Goal: Task Accomplishment & Management: Manage account settings

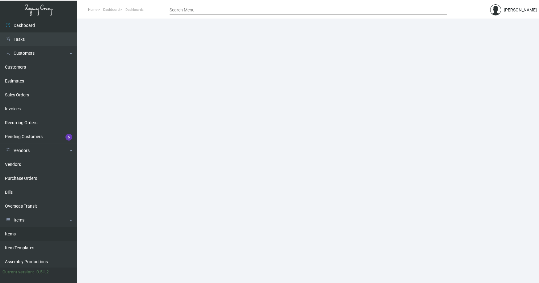
drag, startPoint x: 11, startPoint y: 233, endPoint x: 51, endPoint y: 190, distance: 59.0
click at [11, 233] on link "Items" at bounding box center [38, 234] width 77 height 14
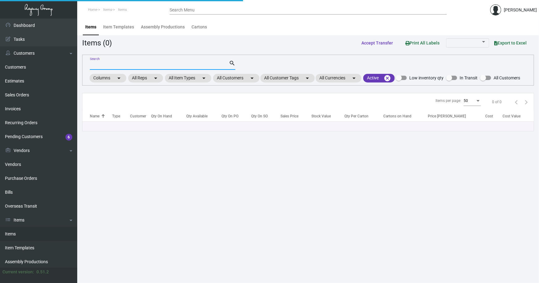
click at [126, 63] on input "Search" at bounding box center [159, 65] width 139 height 5
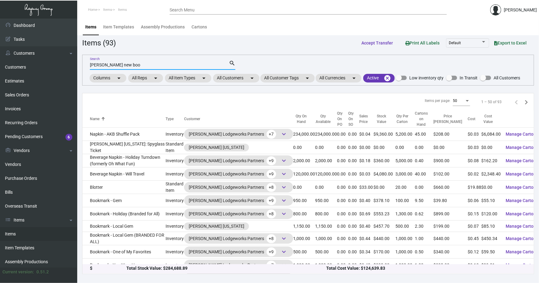
type input "archer new boo"
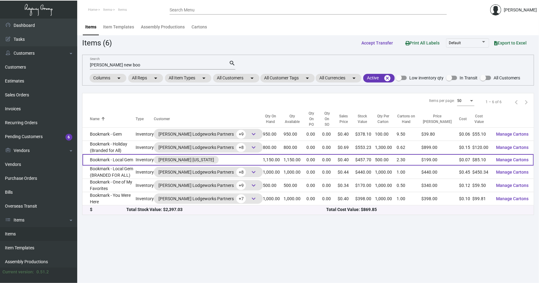
click at [106, 154] on td "Bookmark - Local Gem" at bounding box center [109, 159] width 53 height 11
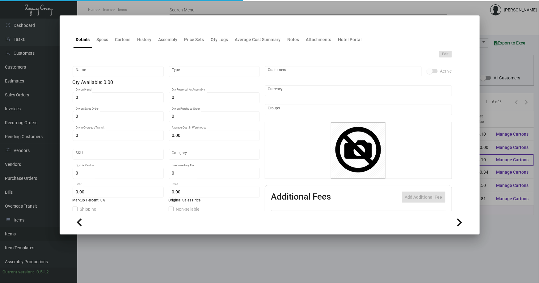
type input "Bookmark - Local Gem"
type input "Inventory"
type input "1,150"
type input "$ 0.00"
type input "463"
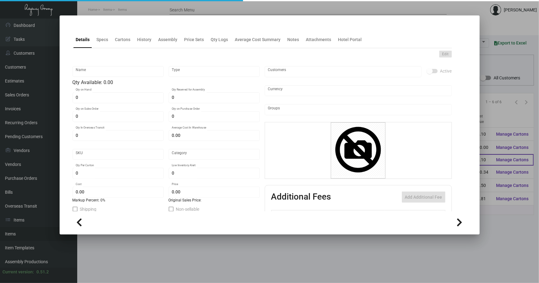
type input "Standard"
type input "500"
type input "$ 0.074"
type input "$ 0.398"
type textarea "Gem Bookmarks: size 1.75x7 16pt silk White stock, printing 4/4"
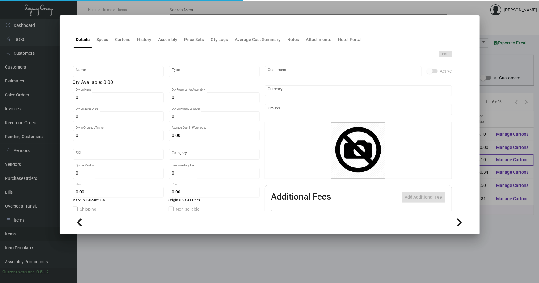
type textarea "Gem Bookmarks: size 1.75x7 #130 Bright White Dull coated cover stock, printing …"
checkbox input "true"
type input "United States Dollar $"
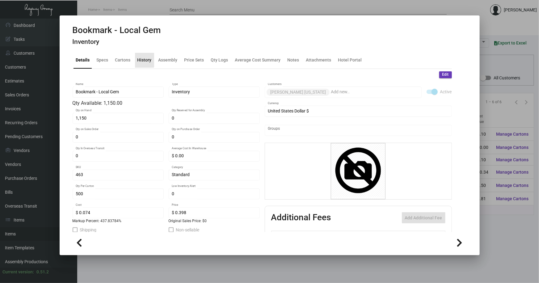
click at [142, 58] on div "History" at bounding box center [145, 60] width 14 height 6
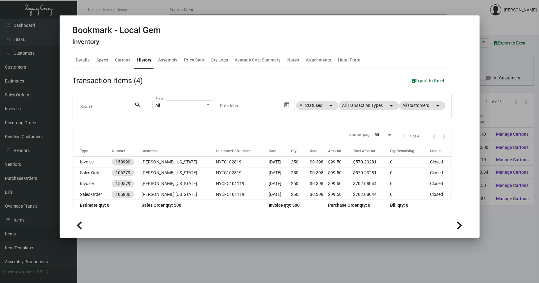
click at [296, 248] on div at bounding box center [269, 141] width 539 height 283
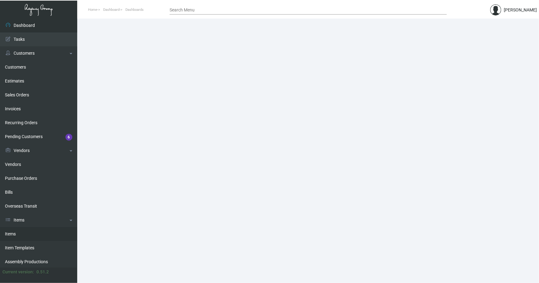
click at [14, 233] on link "Items" at bounding box center [38, 234] width 77 height 14
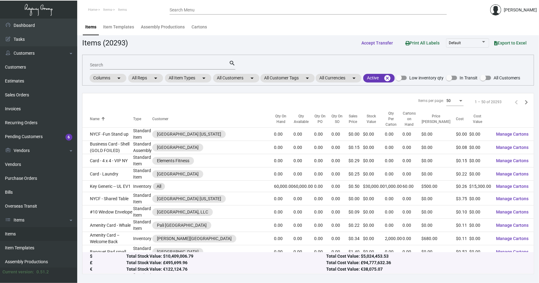
click at [117, 65] on input "Search" at bounding box center [159, 65] width 139 height 5
click at [129, 61] on div "Search" at bounding box center [159, 65] width 139 height 10
type input "[PERSON_NAME] boo"
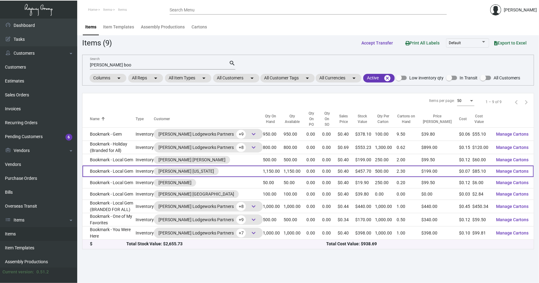
click at [122, 166] on td "Bookmark - Local Gem" at bounding box center [109, 171] width 53 height 11
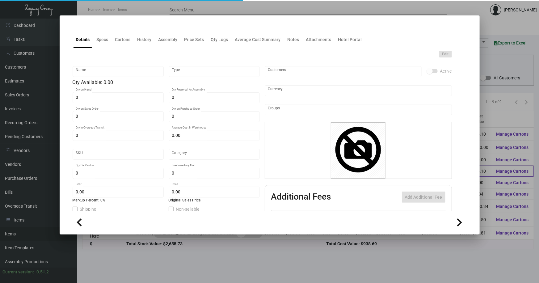
type input "Bookmark - Local Gem"
type input "Inventory"
type input "1,150"
type input "$ 0.00"
type input "463"
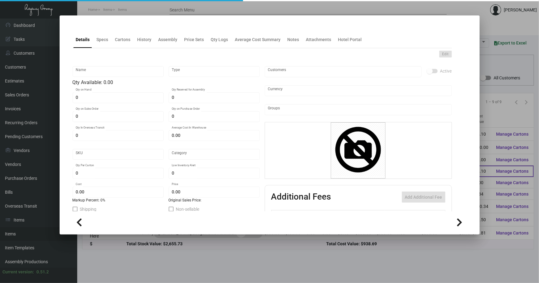
type input "Standard"
type input "500"
type input "$ 0.074"
type input "$ 0.398"
type textarea "Gem Bookmarks: size 1.75x7 16pt silk White stock, printing 4/4"
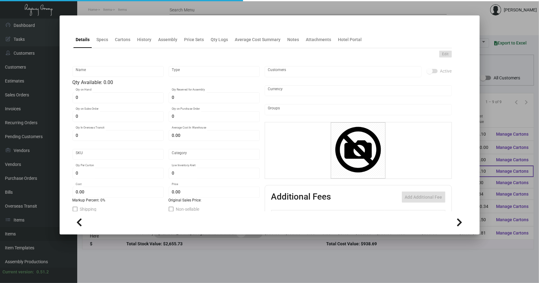
type textarea "Gem Bookmarks: size 1.75x7 #130 Bright White Dull coated cover stock, printing …"
checkbox input "true"
type input "United States Dollar $"
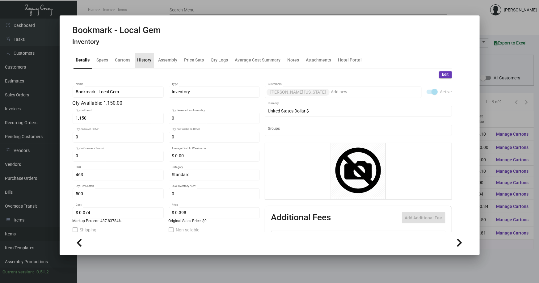
click at [144, 60] on div "History" at bounding box center [145, 60] width 14 height 6
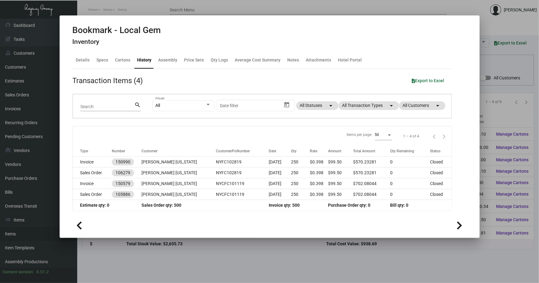
drag, startPoint x: 501, startPoint y: 23, endPoint x: 535, endPoint y: 0, distance: 41.1
click at [502, 21] on div at bounding box center [269, 141] width 539 height 283
